Goal: Ask a question

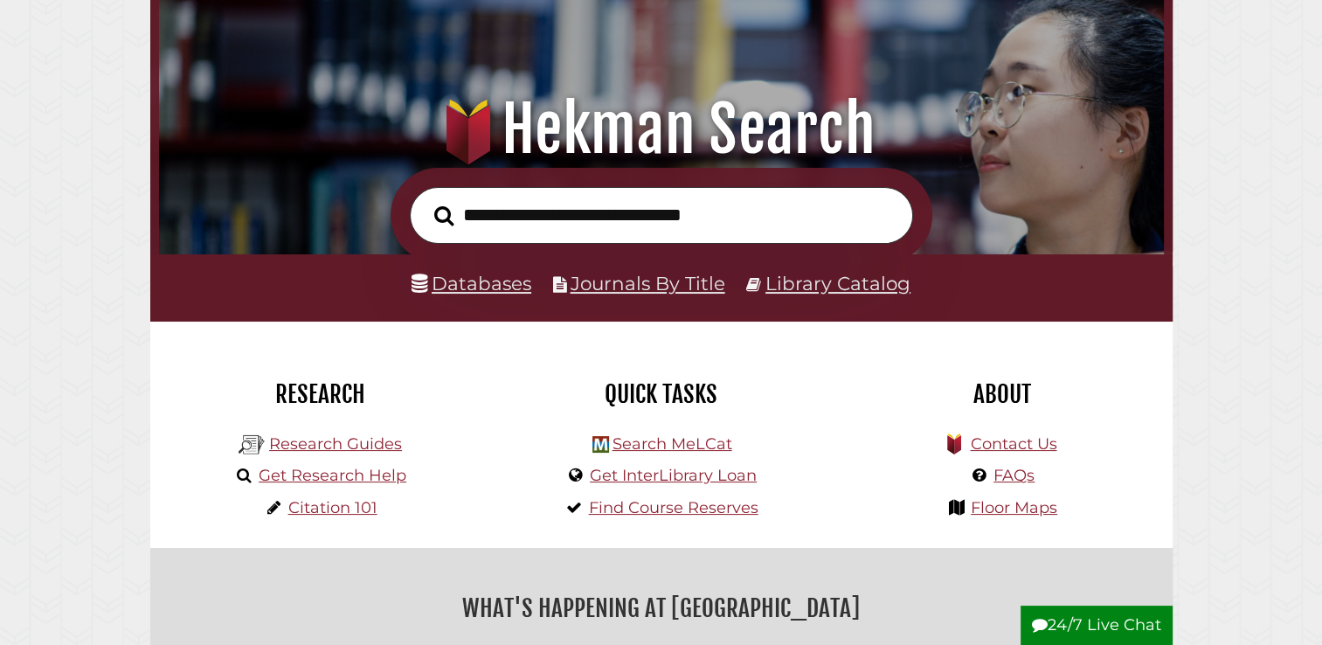
scroll to position [175, 0]
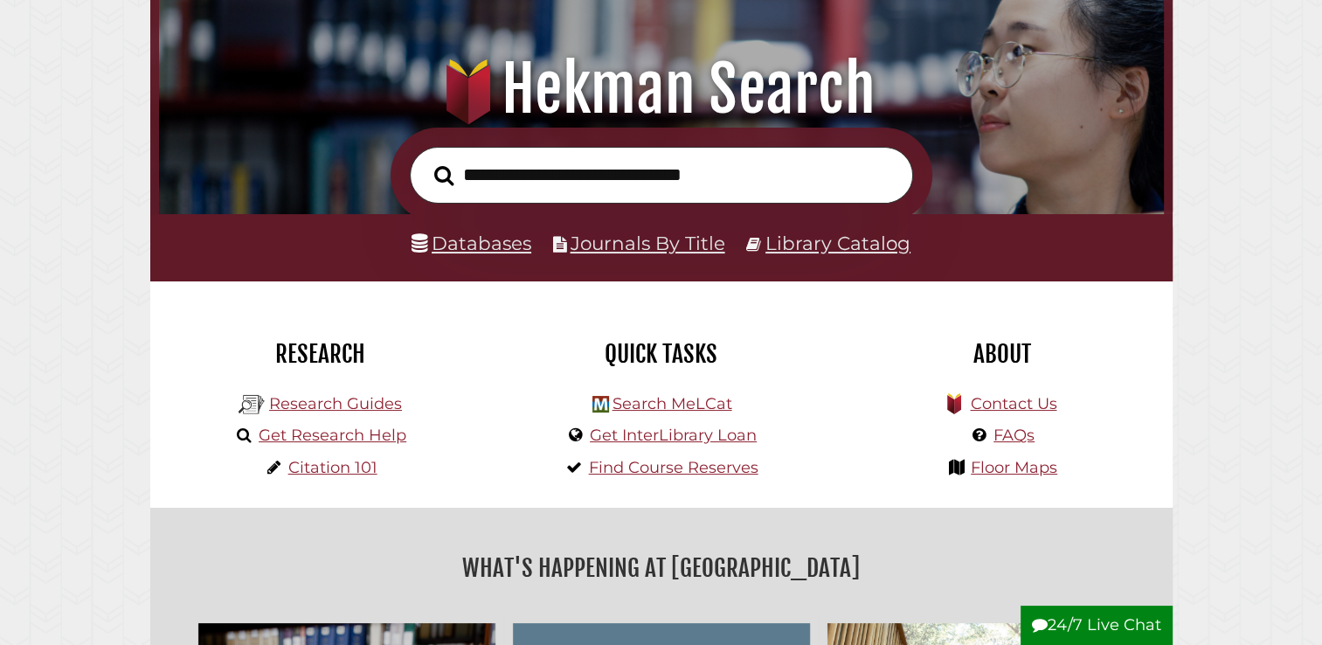
click at [648, 168] on input "text" at bounding box center [661, 175] width 503 height 57
paste input "**********"
type input "**********"
click at [426, 161] on button "Search" at bounding box center [444, 176] width 37 height 31
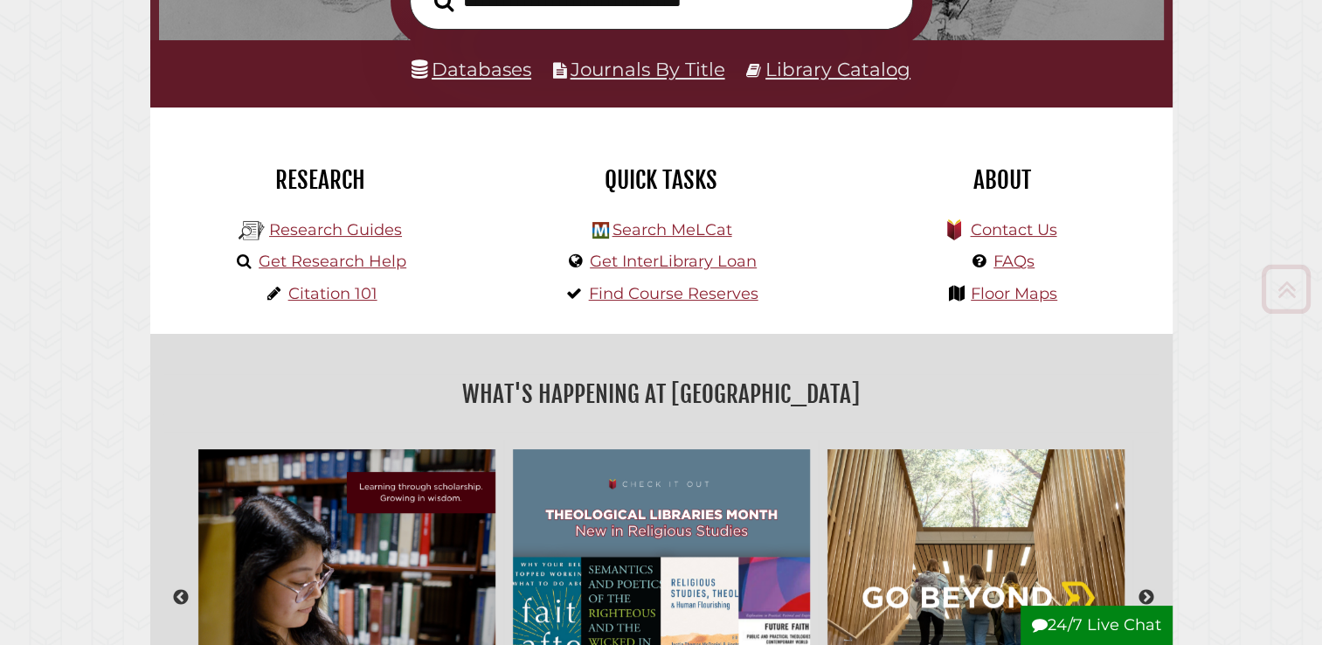
scroll to position [350, 0]
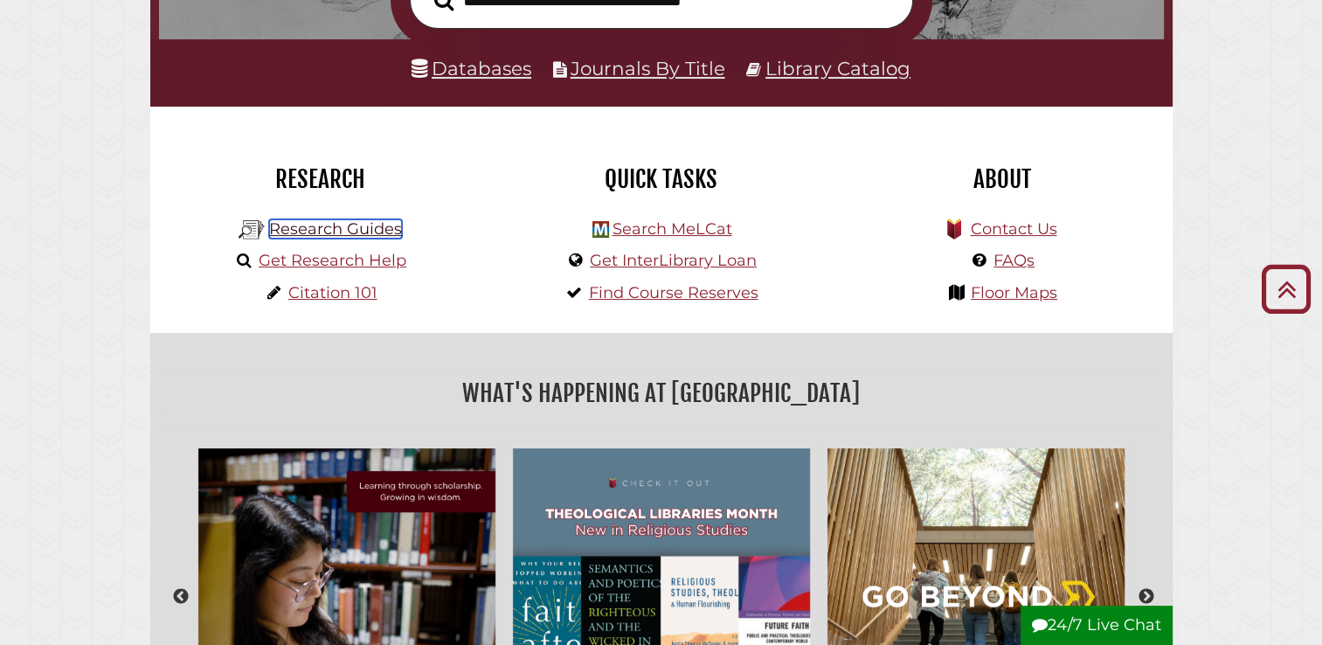
click at [339, 239] on link "Research Guides" at bounding box center [335, 228] width 133 height 19
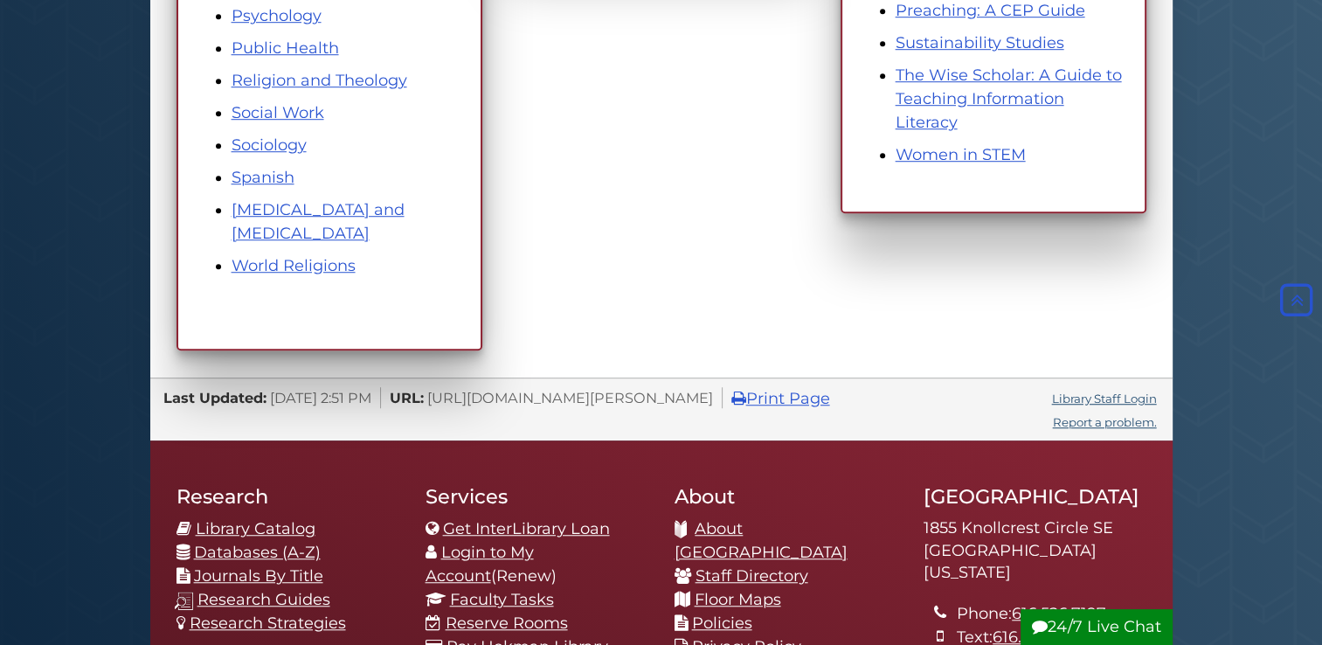
scroll to position [1224, 0]
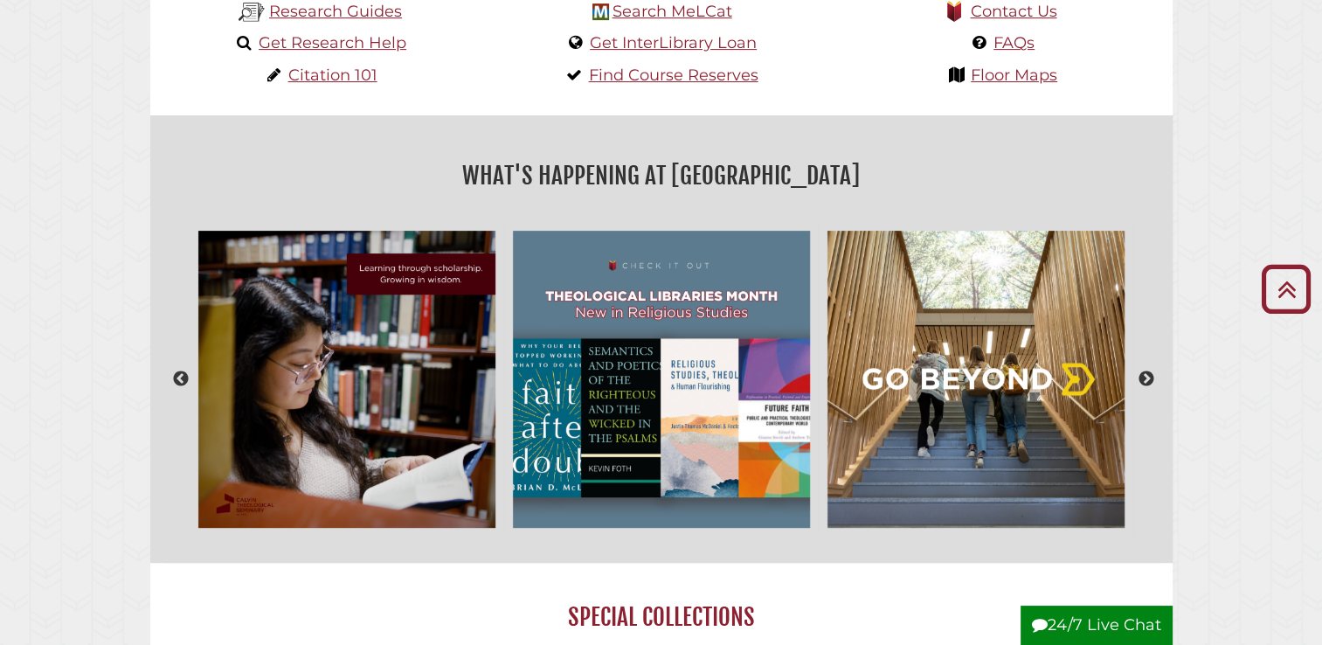
scroll to position [322, 0]
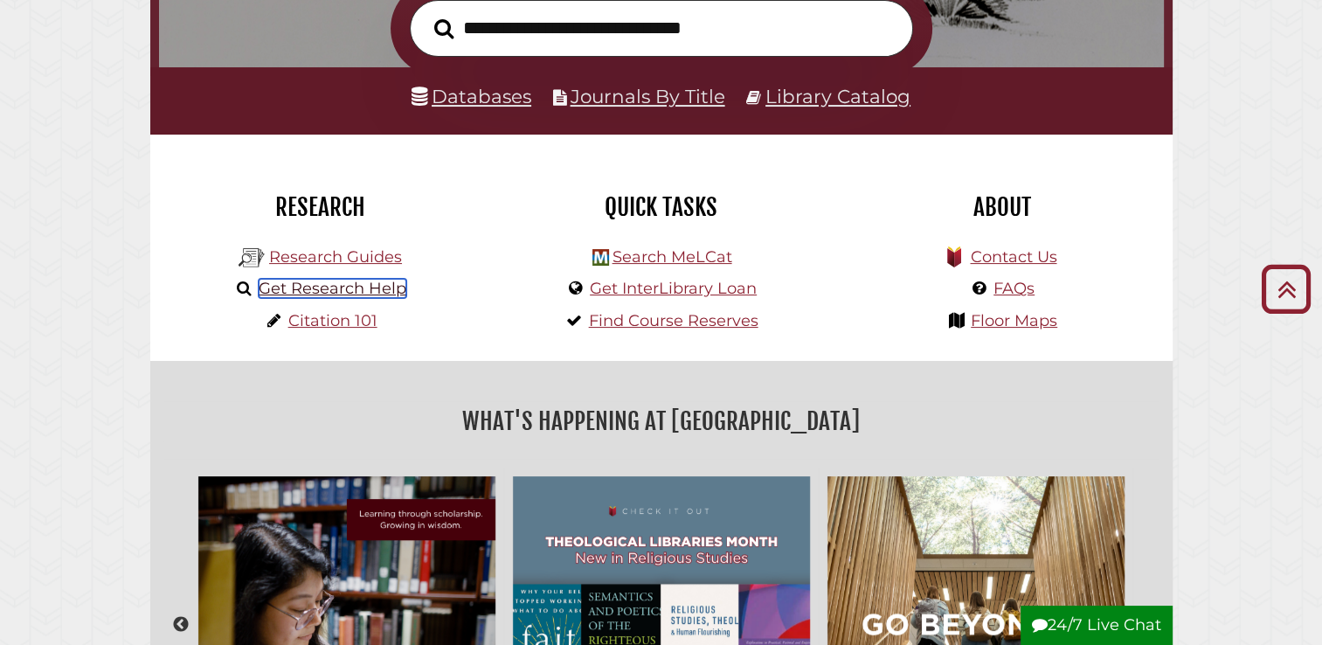
click at [344, 296] on link "Get Research Help" at bounding box center [333, 288] width 148 height 19
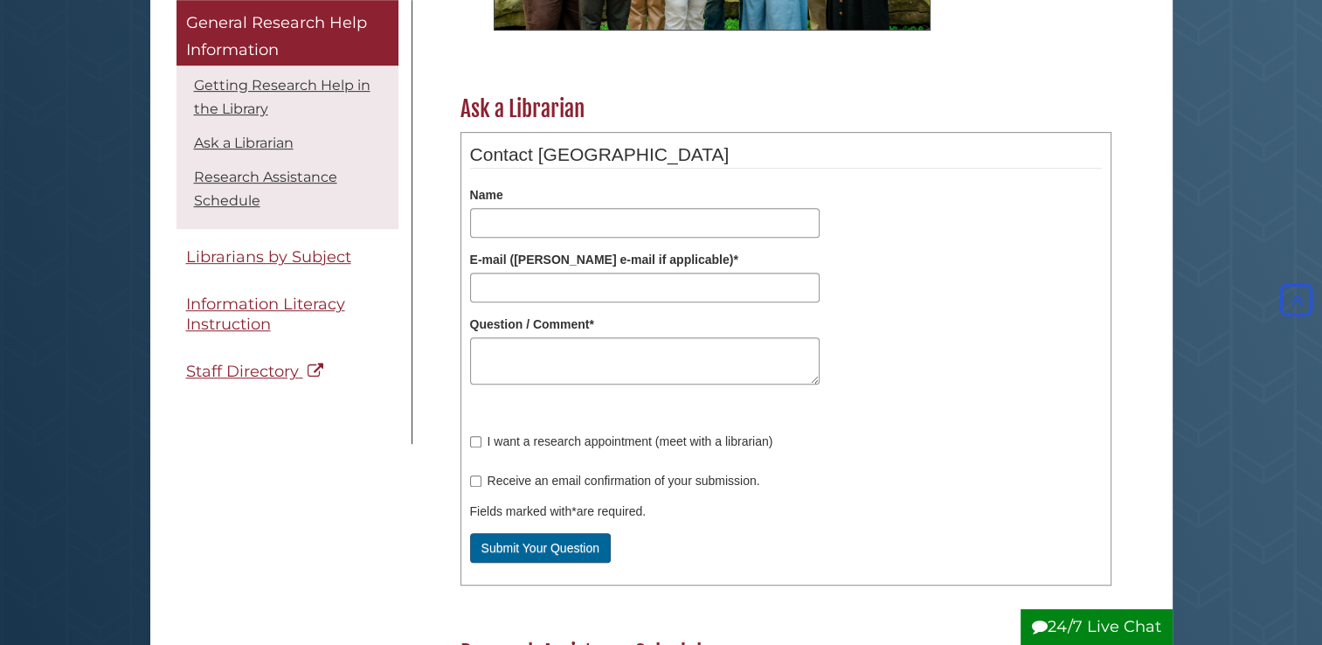
scroll to position [787, 0]
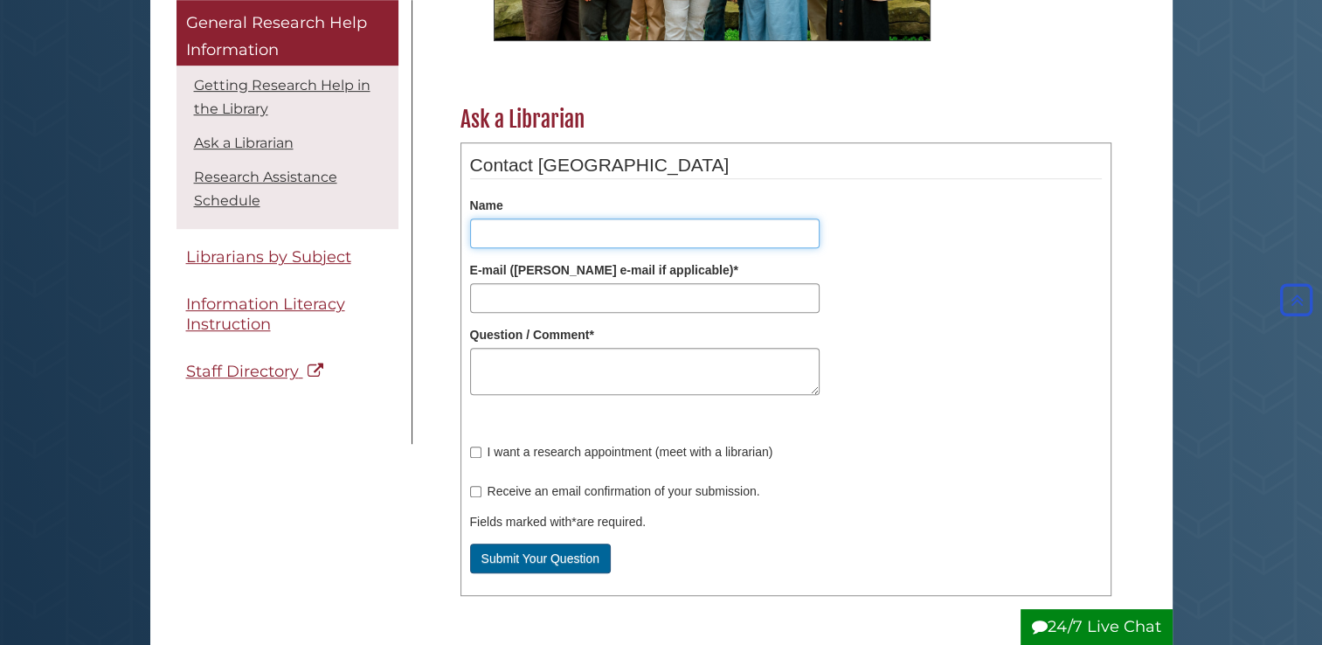
click at [552, 240] on input "Name" at bounding box center [645, 234] width 350 height 30
click at [547, 199] on div "Name" at bounding box center [786, 223] width 632 height 52
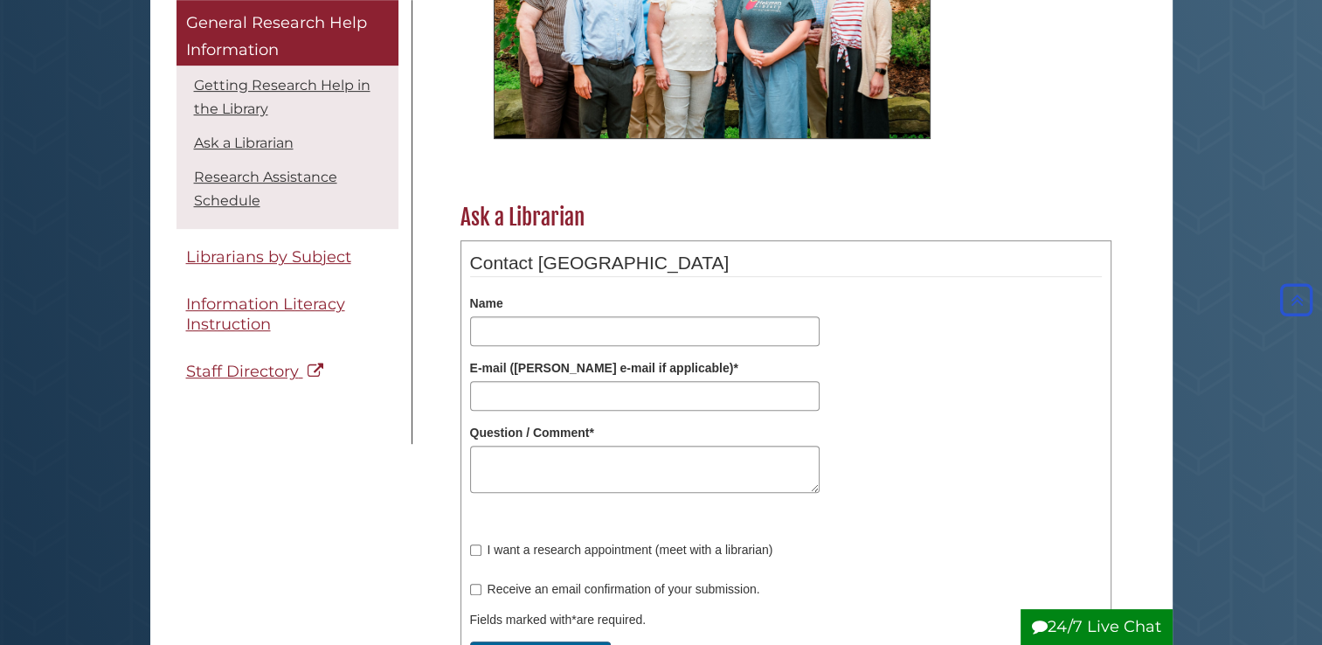
scroll to position [699, 0]
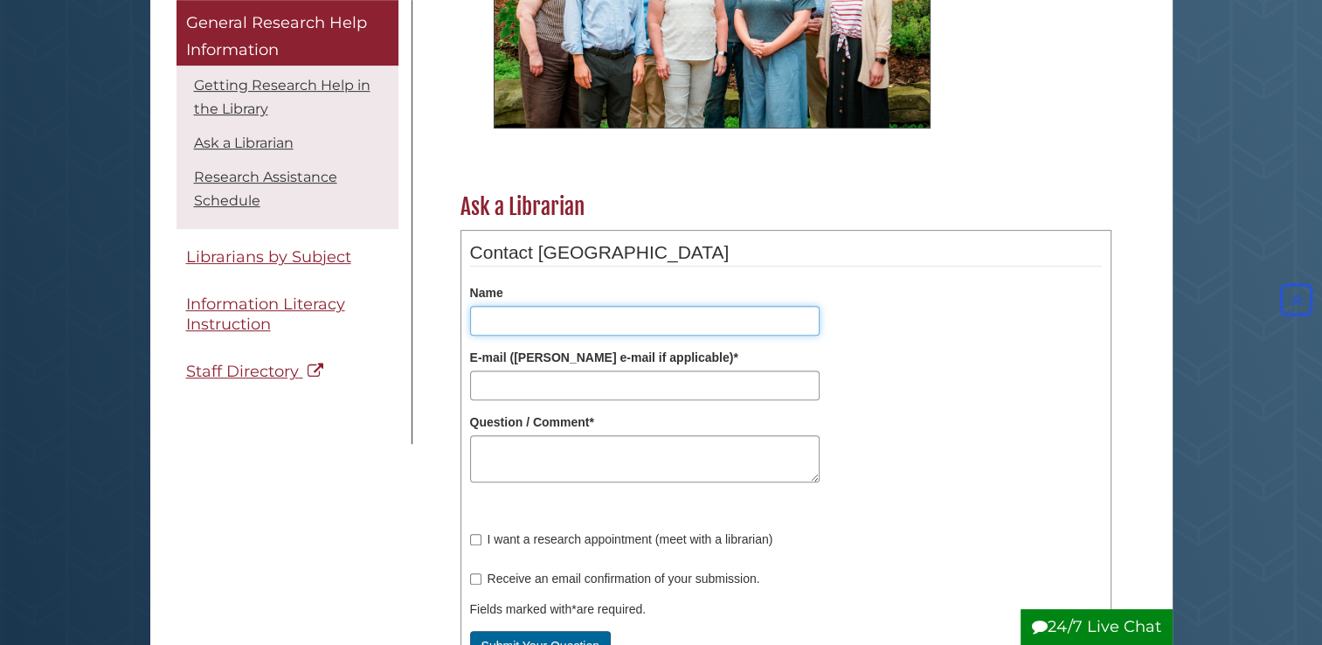
click at [568, 318] on input "Name" at bounding box center [645, 321] width 350 height 30
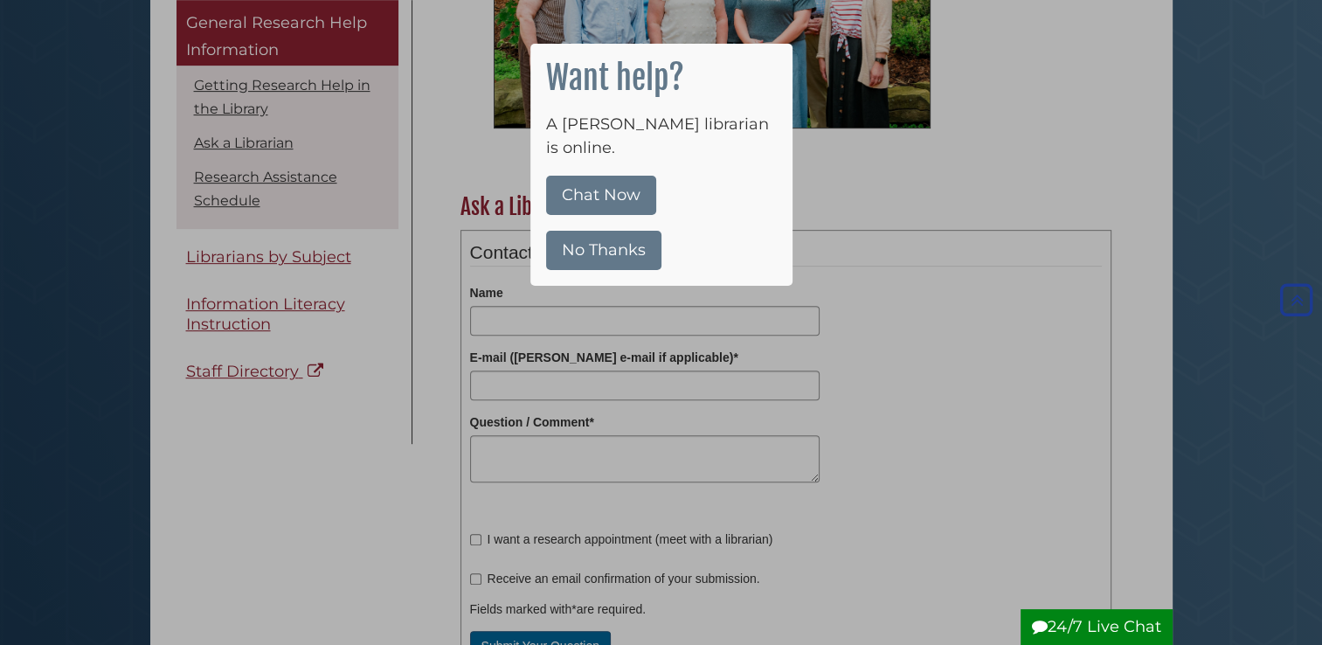
click at [626, 233] on button "No Thanks" at bounding box center [603, 250] width 115 height 39
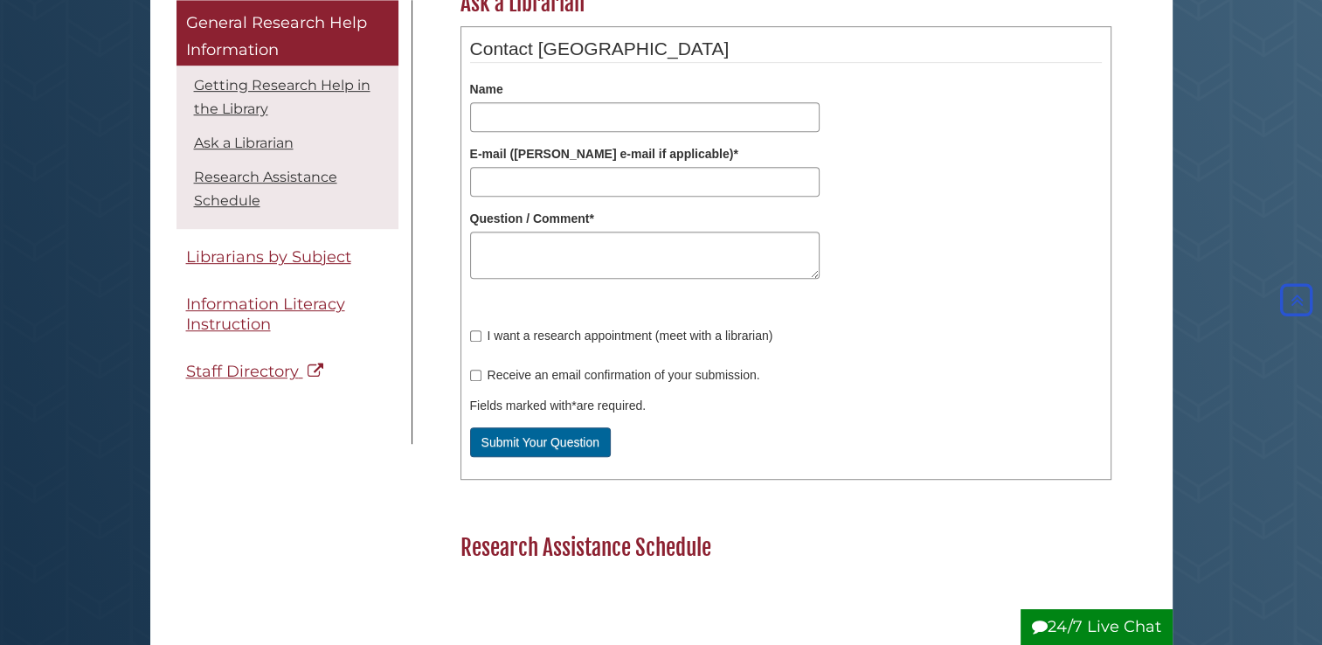
scroll to position [874, 0]
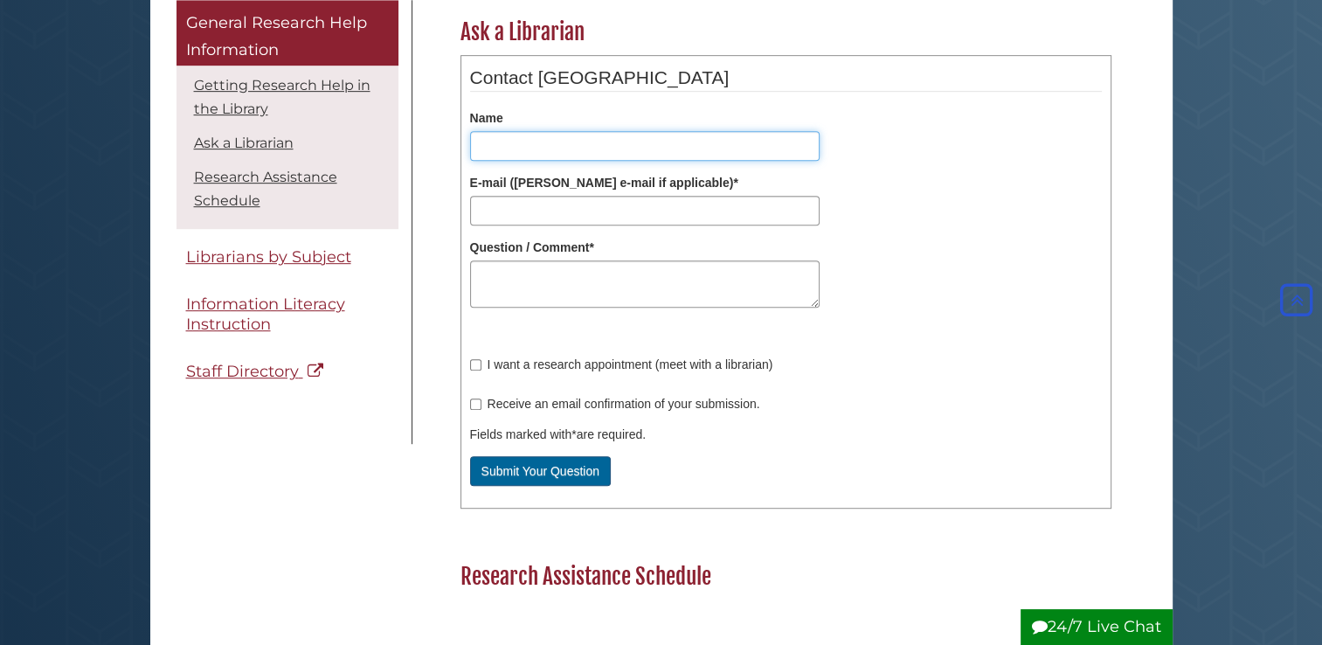
click at [643, 149] on input "Name" at bounding box center [645, 146] width 350 height 30
type input "*"
